Goal: Task Accomplishment & Management: Use online tool/utility

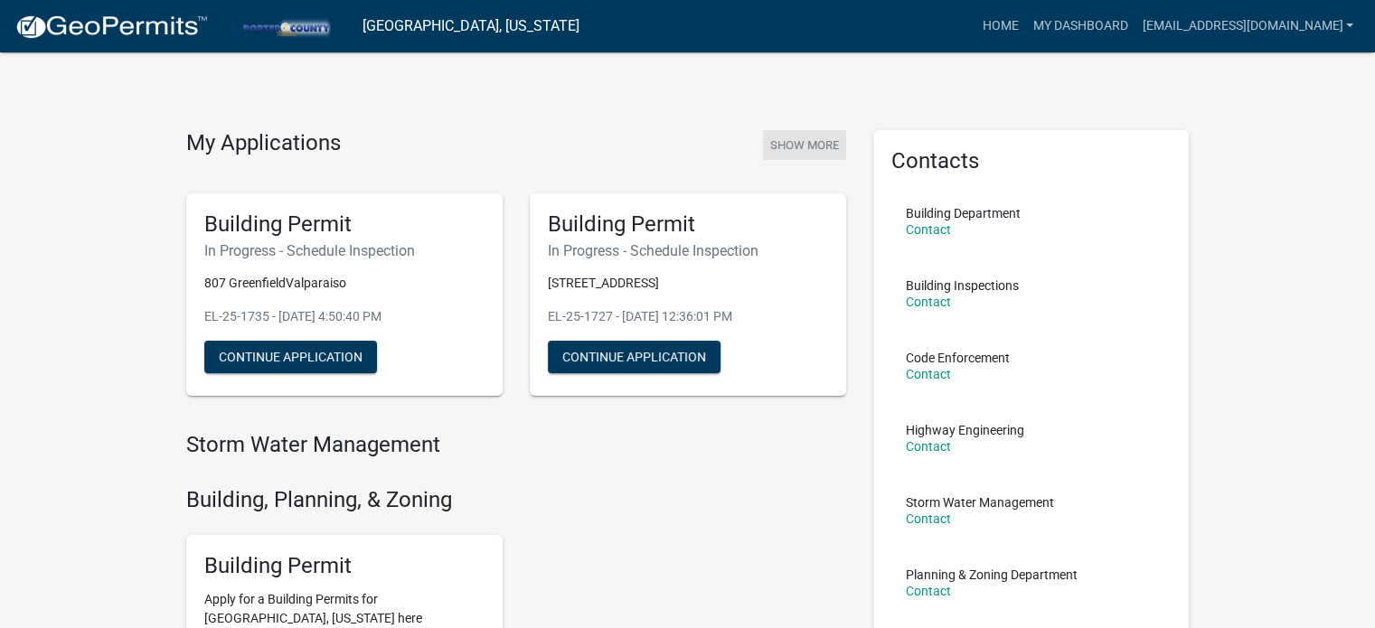
click at [780, 146] on button "Show More" at bounding box center [804, 145] width 83 height 30
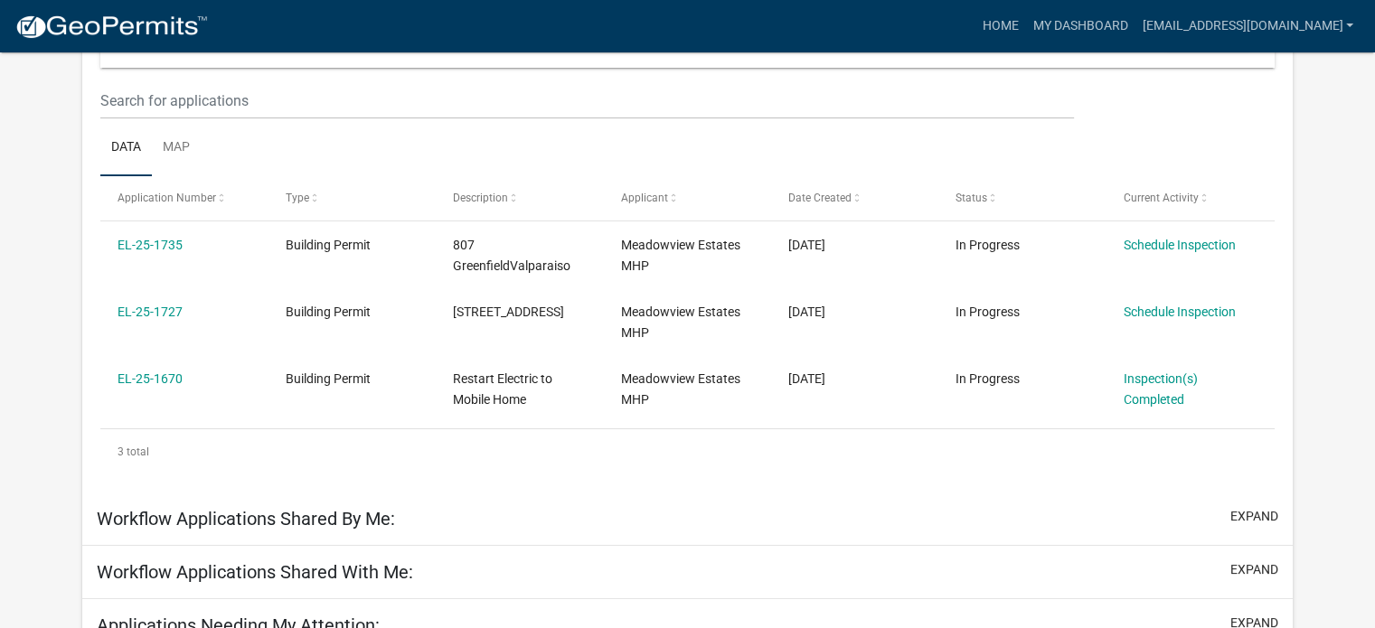
scroll to position [271, 0]
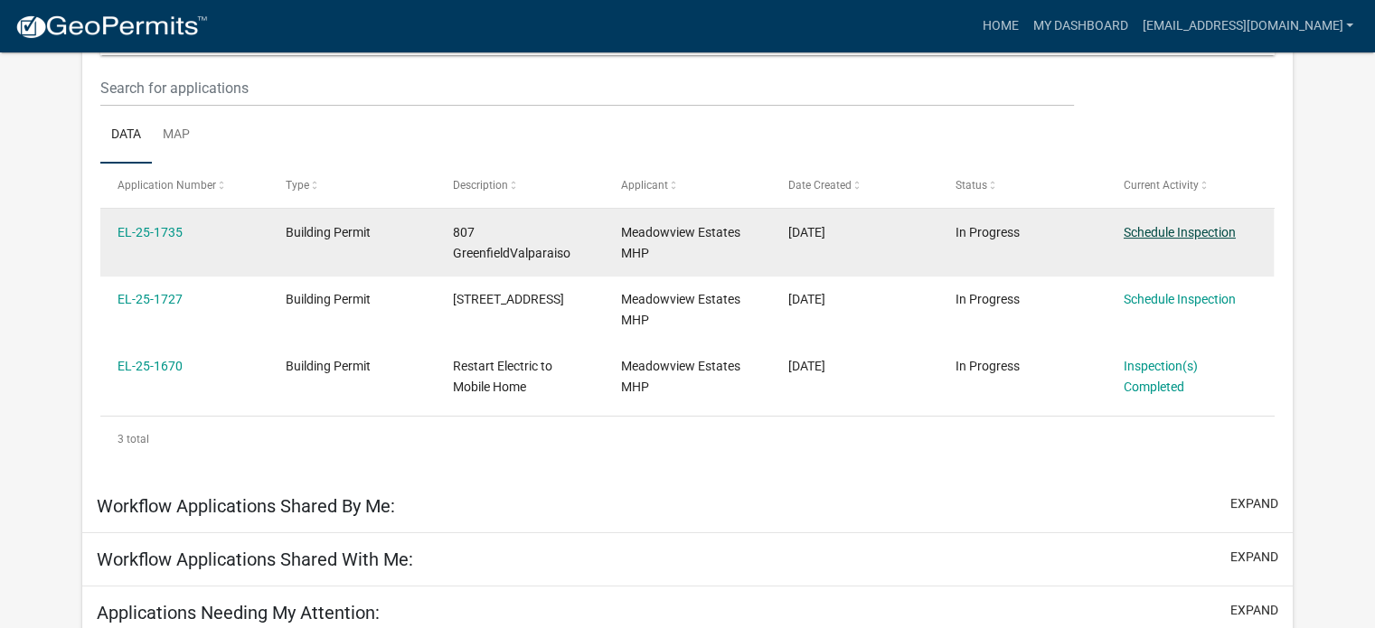
click at [1176, 235] on link "Schedule Inspection" at bounding box center [1180, 232] width 112 height 14
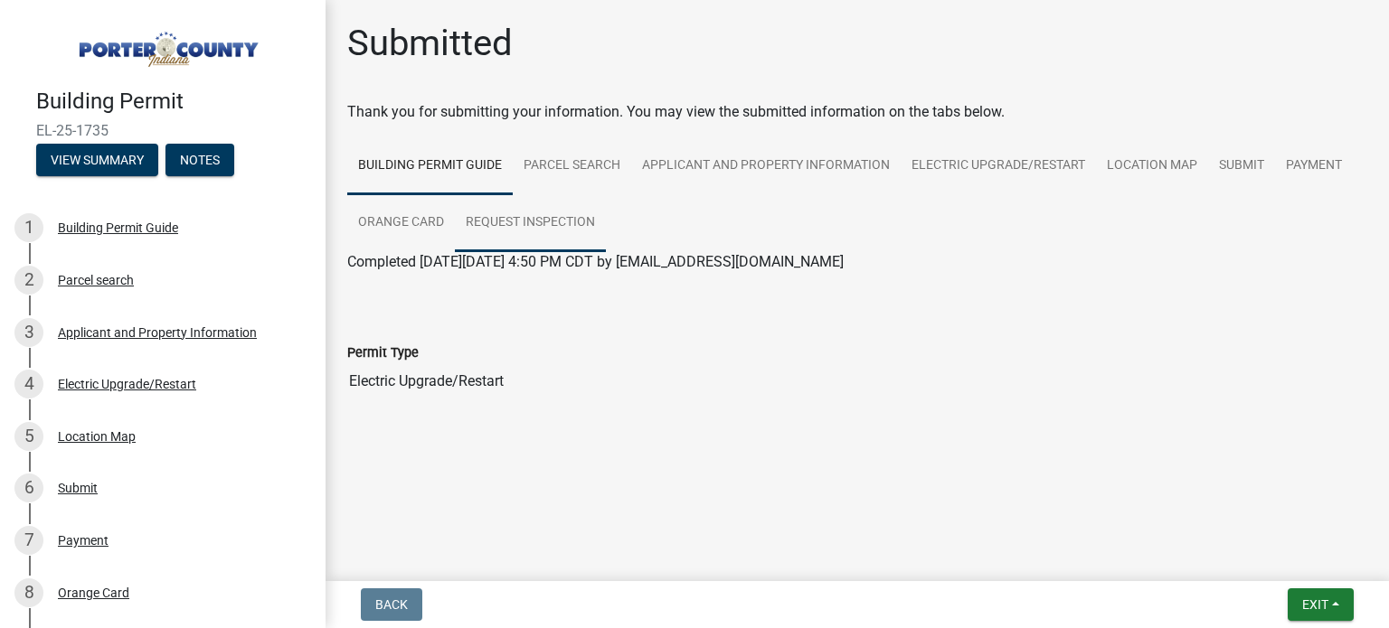
click at [526, 222] on link "Request Inspection" at bounding box center [530, 223] width 151 height 58
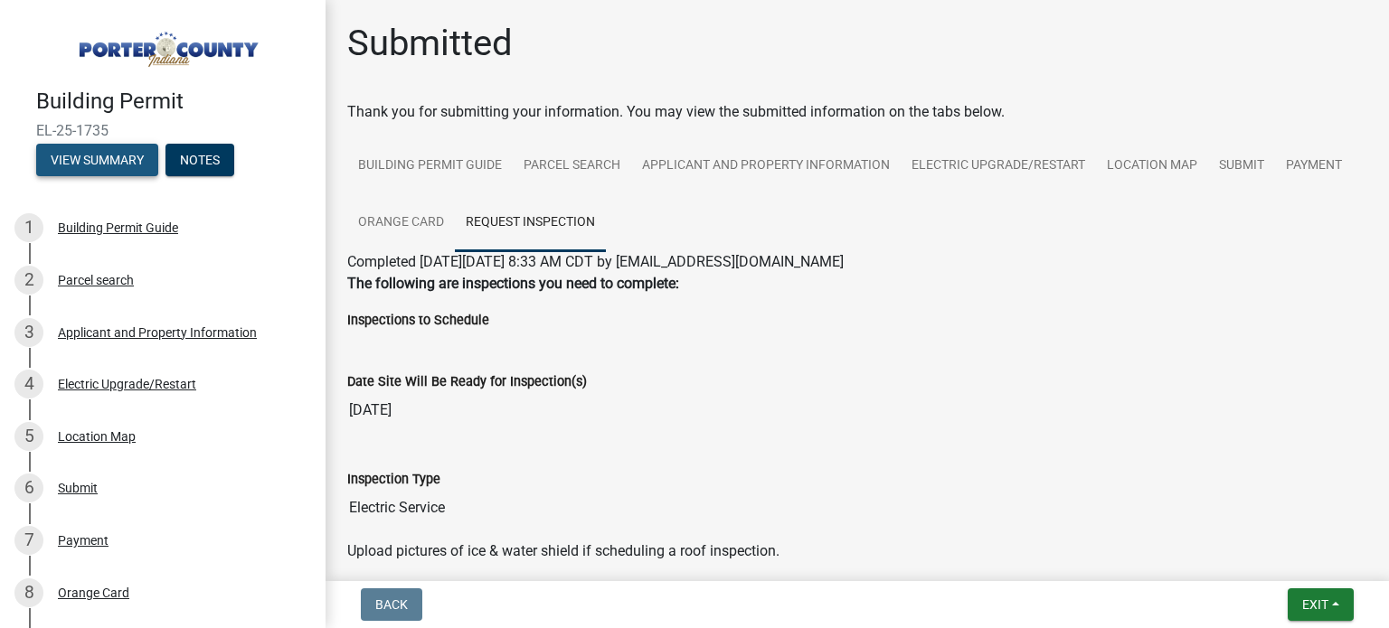
click at [116, 152] on button "View Summary" at bounding box center [97, 160] width 122 height 33
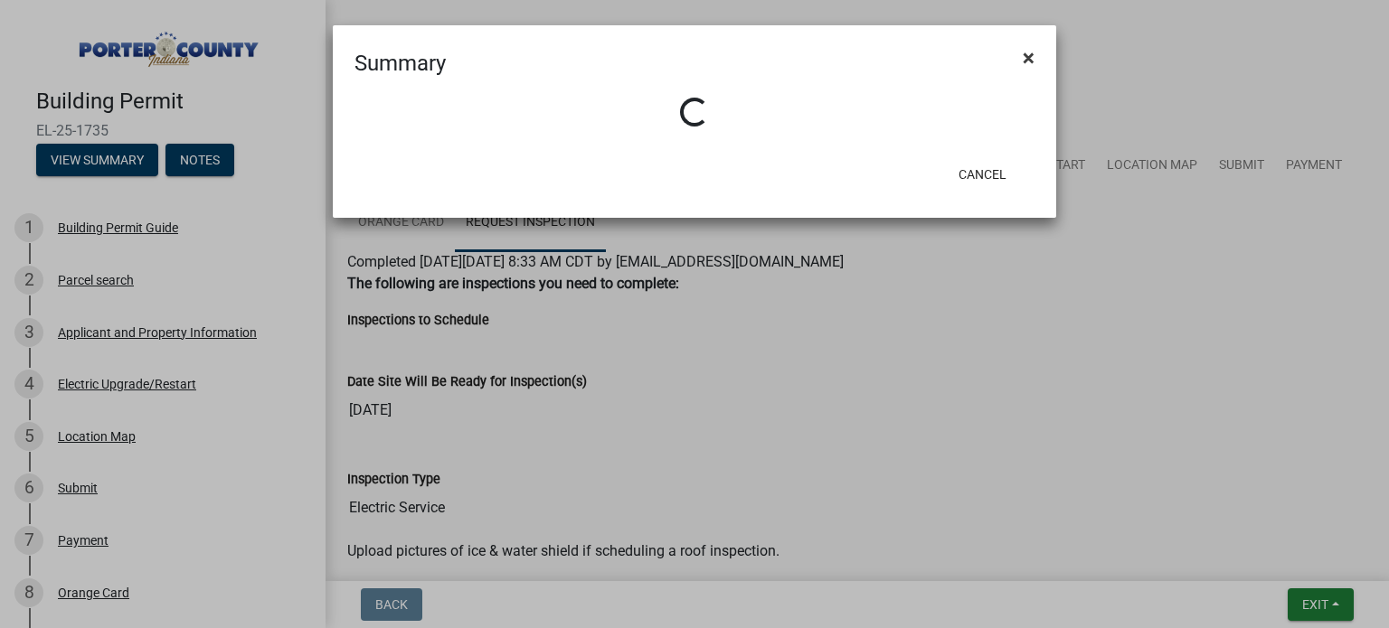
click at [1029, 59] on button "×" at bounding box center [1028, 58] width 41 height 51
